Goal: Information Seeking & Learning: Find specific fact

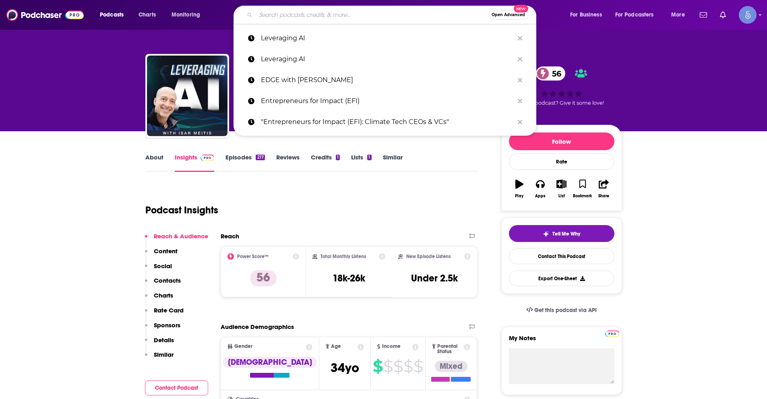
paste input "Uncapped with [PERSON_NAME]"
type input "Uncapped with [PERSON_NAME]"
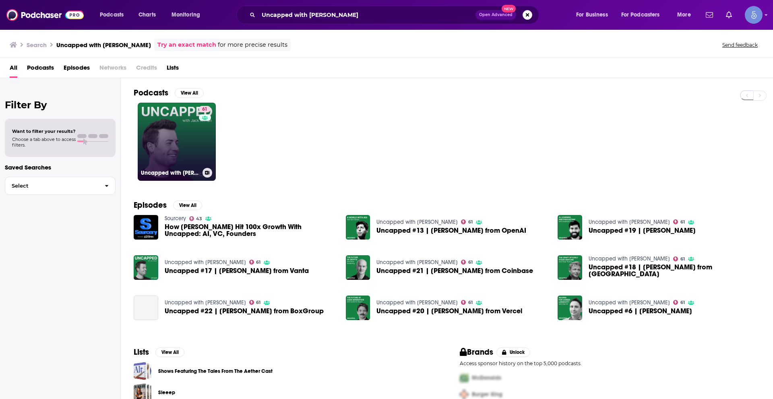
click at [197, 151] on link "61 Uncapped with [PERSON_NAME]" at bounding box center [177, 142] width 78 height 78
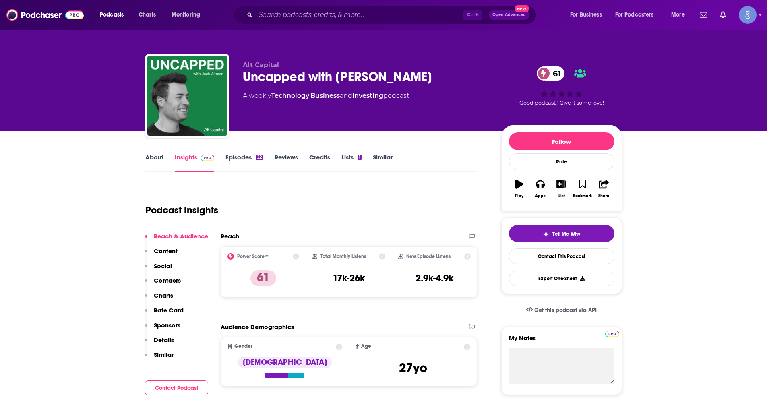
click at [153, 152] on div "About Insights Episodes 22 Reviews Credits Lists 1 Similar" at bounding box center [311, 162] width 332 height 20
click at [156, 156] on link "About" at bounding box center [154, 162] width 18 height 19
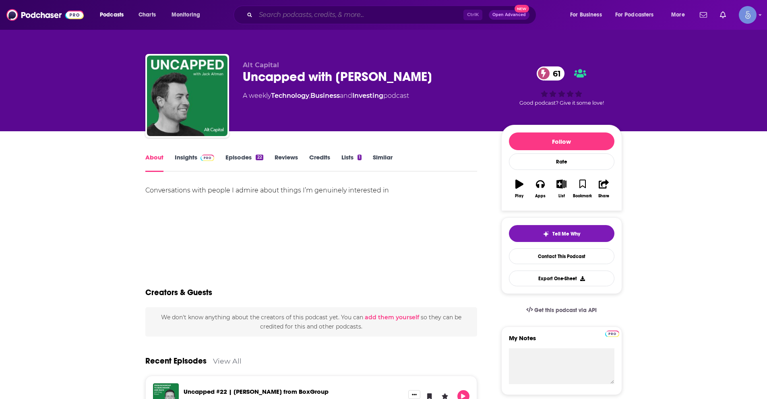
click at [303, 16] on input "Search podcasts, credits, & more..." at bounding box center [360, 14] width 208 height 13
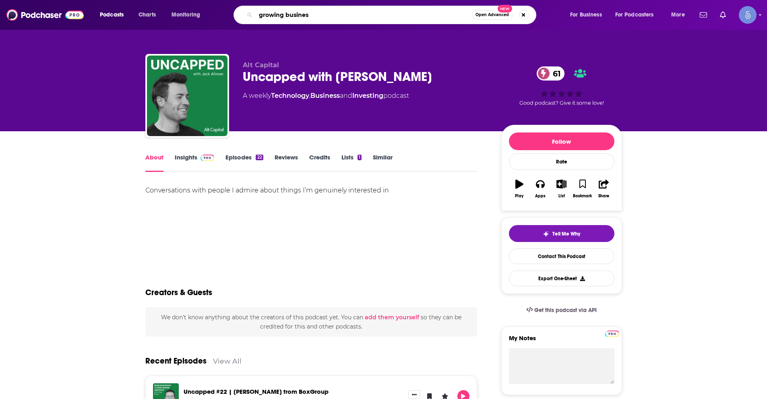
type input "growing business"
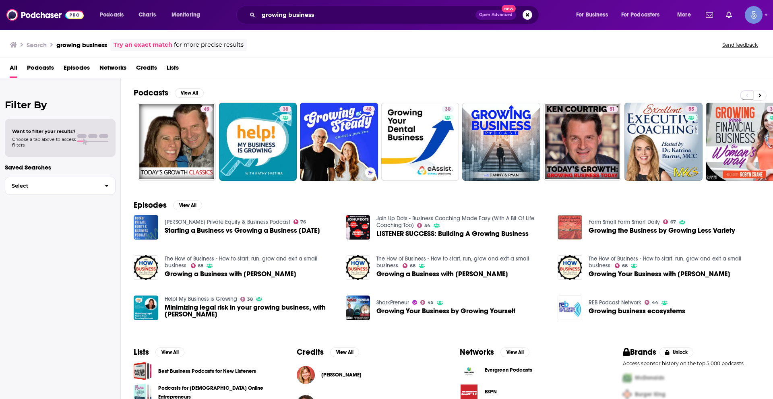
click at [44, 65] on span "Podcasts" at bounding box center [40, 69] width 27 height 17
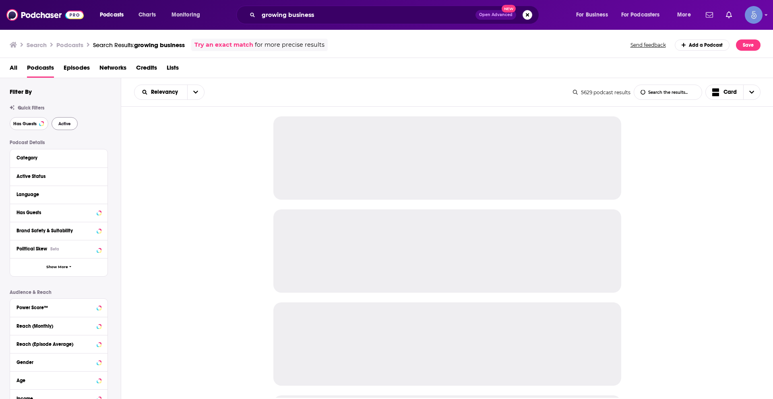
click at [35, 124] on span "Has Guests" at bounding box center [24, 124] width 23 height 4
click at [68, 127] on button "Active" at bounding box center [65, 123] width 26 height 13
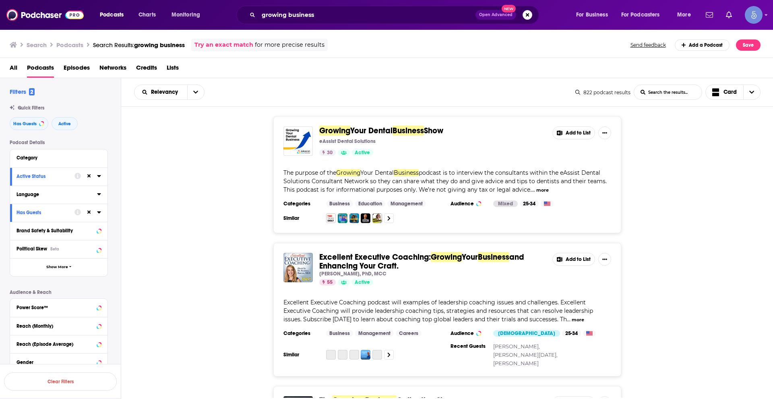
click at [99, 195] on icon at bounding box center [99, 194] width 4 height 2
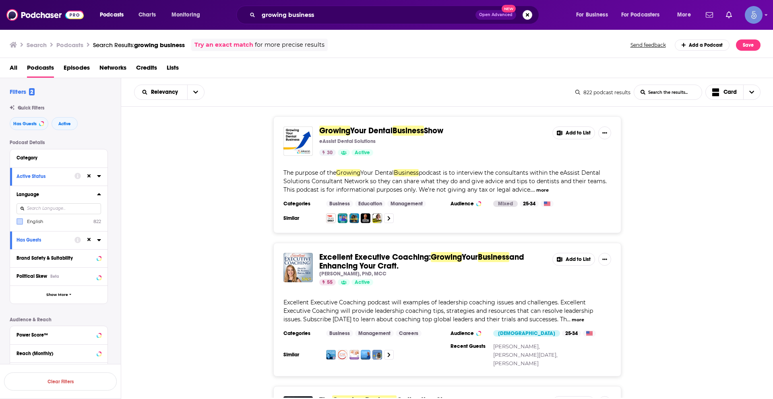
click at [19, 225] on label at bounding box center [20, 221] width 6 height 6
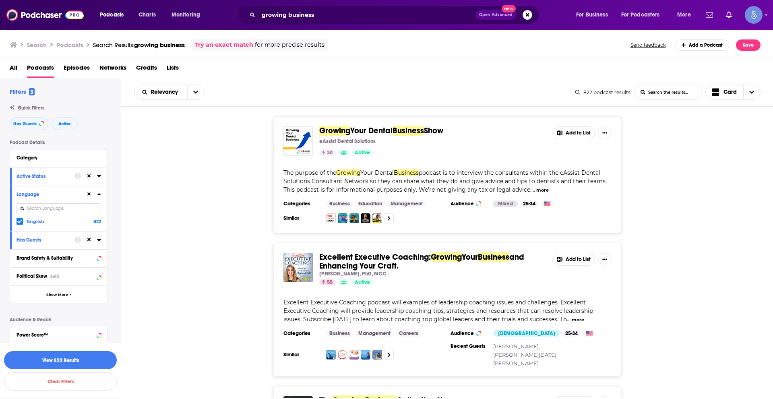
click at [50, 364] on button "View 822 Results" at bounding box center [60, 360] width 113 height 18
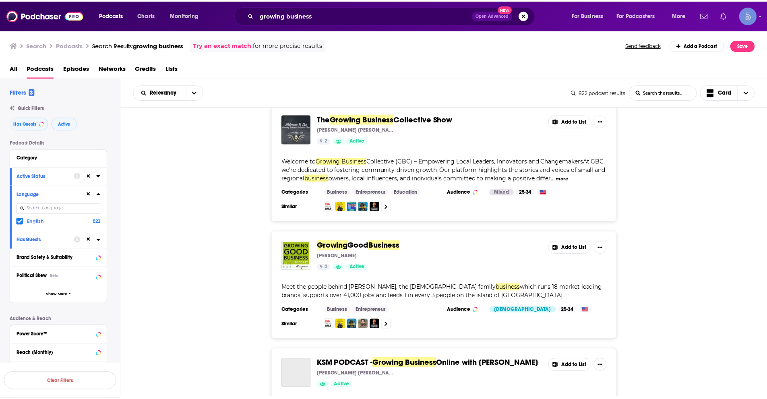
scroll to position [282, 0]
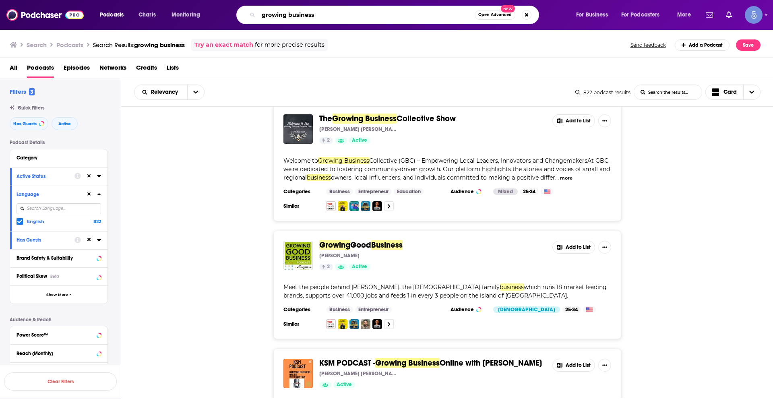
click at [299, 12] on input "growing business" at bounding box center [366, 14] width 216 height 13
click at [37, 122] on button "Has Guests" at bounding box center [29, 123] width 39 height 13
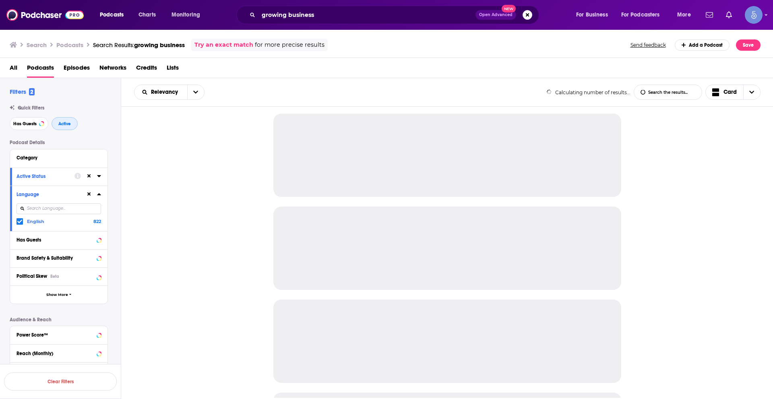
click at [65, 125] on span "Active" at bounding box center [64, 124] width 12 height 4
click at [90, 194] on icon at bounding box center [89, 194] width 4 height 5
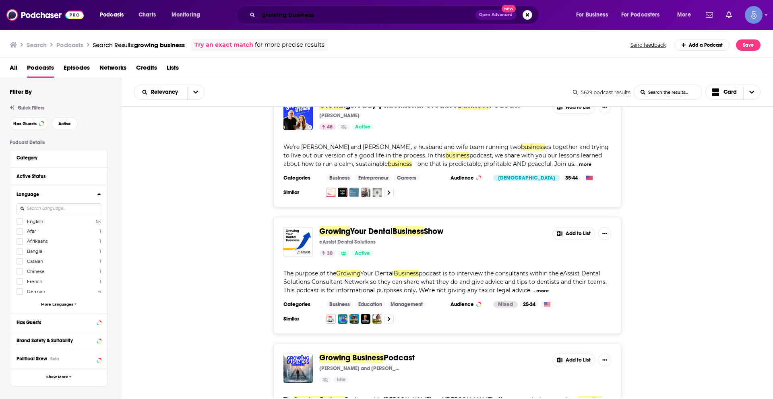
click at [314, 17] on input "growing business" at bounding box center [366, 14] width 217 height 13
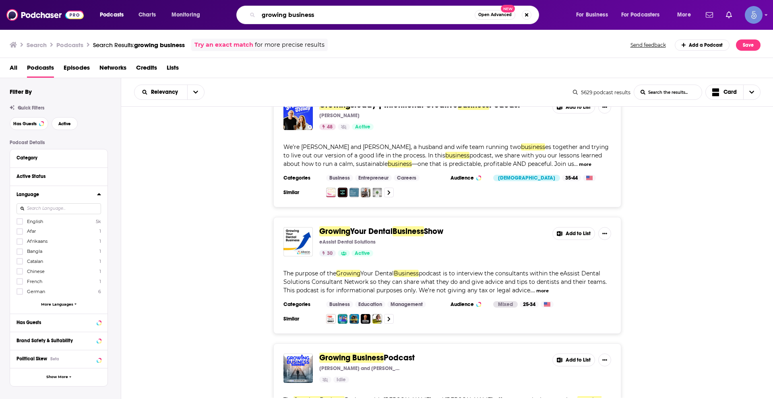
click at [314, 17] on input "growing business" at bounding box center [366, 14] width 216 height 13
click at [323, 19] on input "growing business" at bounding box center [366, 14] width 216 height 13
click at [324, 19] on input "growing business" at bounding box center [366, 14] width 216 height 13
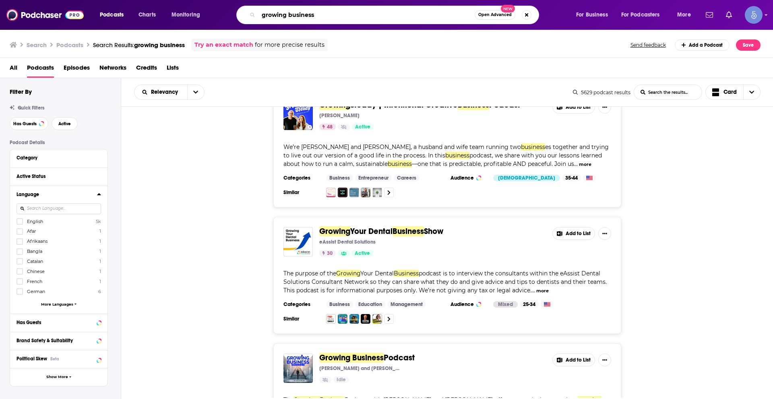
paste input "It’s All Your Fault: High Conflict People"
type input "It’s All Your Fault: High Conflict People"
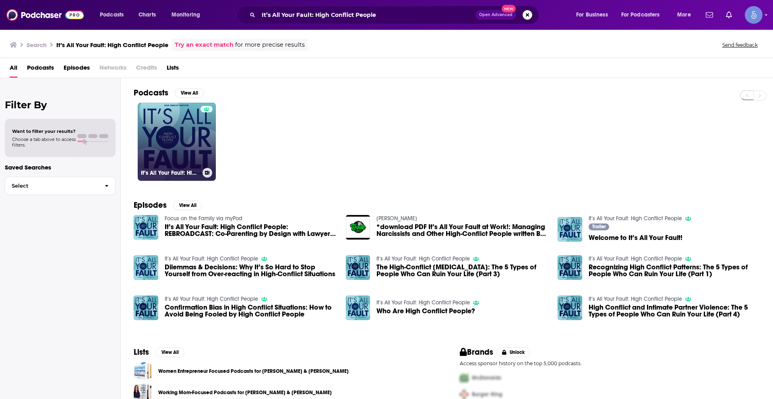
click at [151, 122] on link "It’s All Your Fault: High Conflict People" at bounding box center [177, 142] width 78 height 78
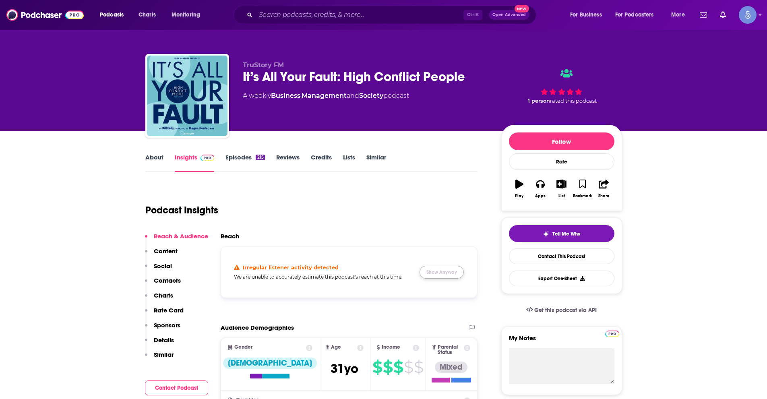
click at [432, 269] on button "Show Anyway" at bounding box center [441, 272] width 44 height 13
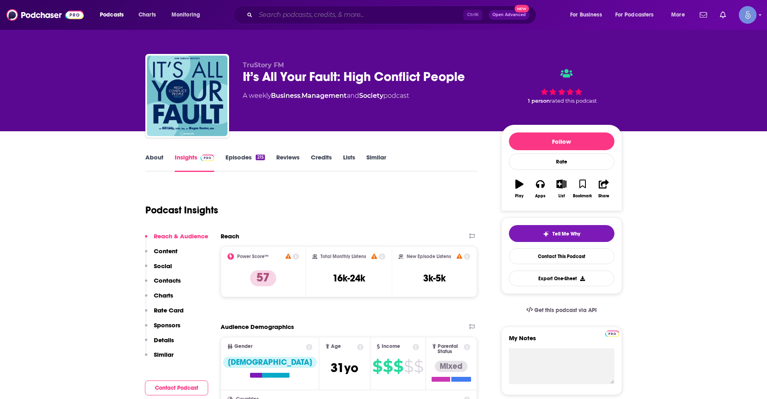
click at [278, 14] on input "Search podcasts, credits, & more..." at bounding box center [360, 14] width 208 height 13
paste input "We’re All Psychic"
type input "We’re All Psychic"
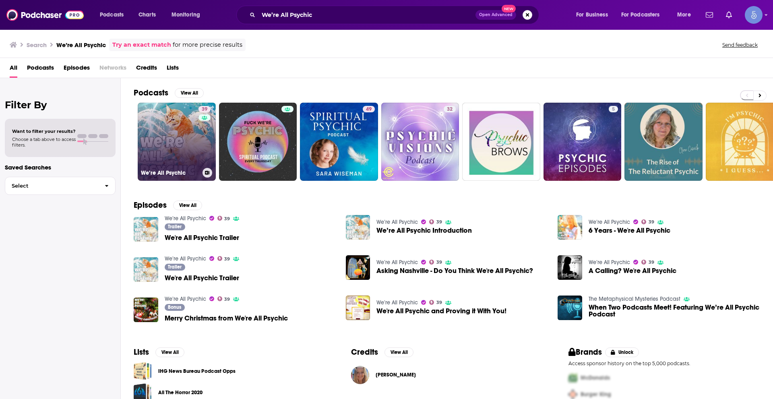
click at [162, 134] on link "39 We’re All Psychic" at bounding box center [177, 142] width 78 height 78
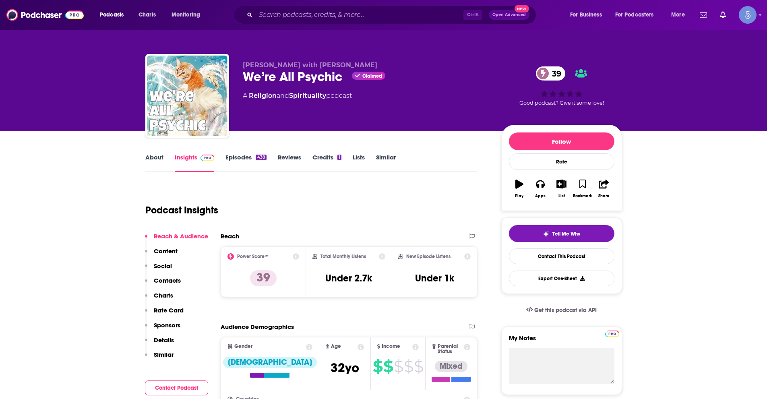
click at [303, 8] on div "Ctrl K Open Advanced New" at bounding box center [384, 15] width 303 height 19
click at [305, 15] on input "Search podcasts, credits, & more..." at bounding box center [360, 14] width 208 height 13
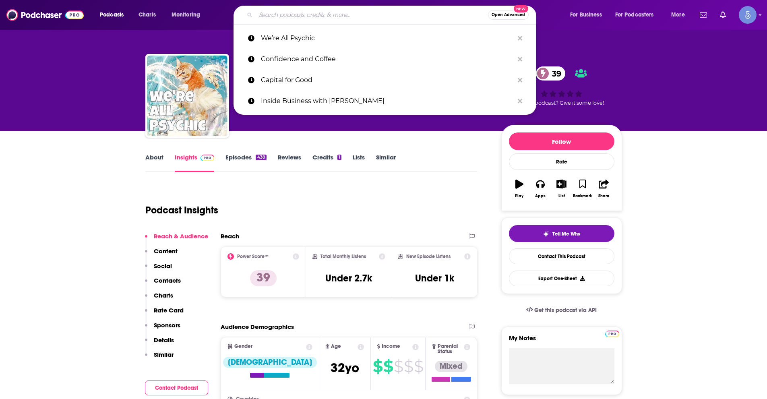
paste input "The Mindful Movement"
type input "The Mindful Movement"
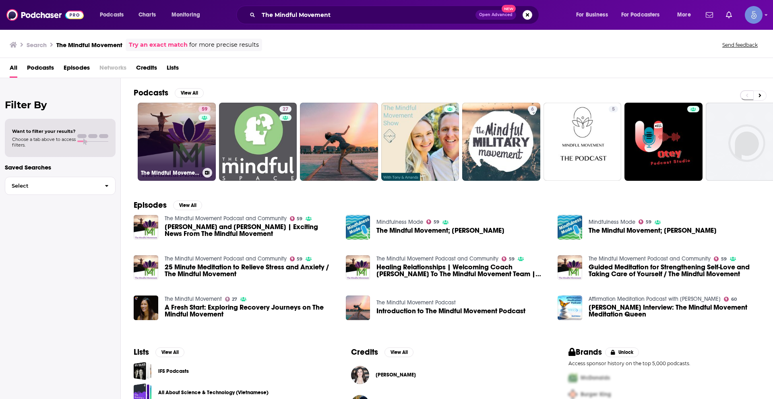
click at [163, 124] on link "59 The Mindful Movement Podcast and Community" at bounding box center [177, 142] width 78 height 78
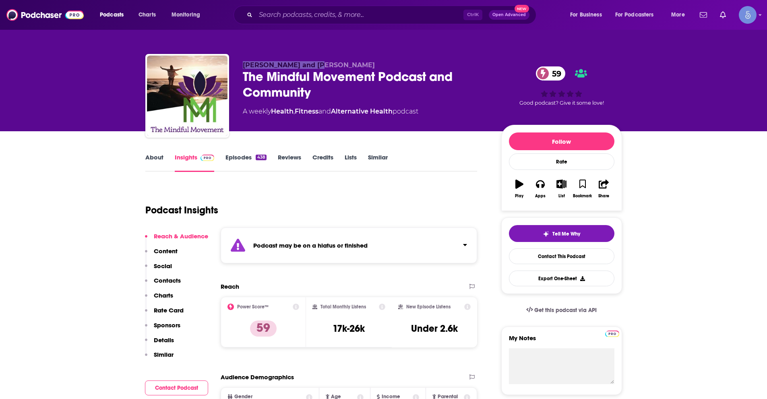
drag, startPoint x: 241, startPoint y: 64, endPoint x: 322, endPoint y: 66, distance: 80.9
click at [322, 66] on div "[PERSON_NAME] and [PERSON_NAME] The Mindful Movement Podcast and Community 59 A…" at bounding box center [383, 97] width 477 height 87
copy span "[PERSON_NAME] and [PERSON_NAME]"
